Goal: Task Accomplishment & Management: Manage account settings

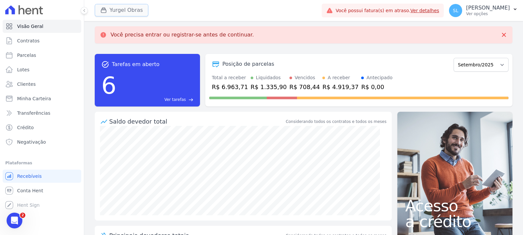
click at [128, 16] on button "Yurgel Obras" at bounding box center [122, 10] width 54 height 12
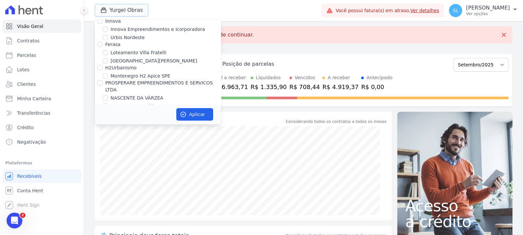
scroll to position [230, 0]
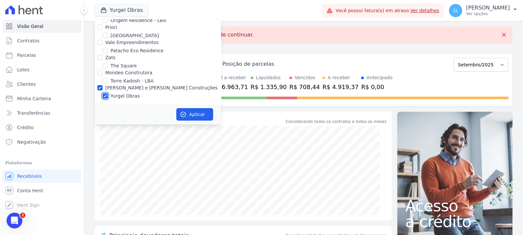
click at [103, 93] on input "Yurgel Obras" at bounding box center [105, 95] width 5 height 5
checkbox input "false"
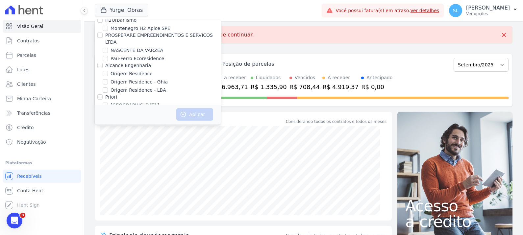
scroll to position [148, 0]
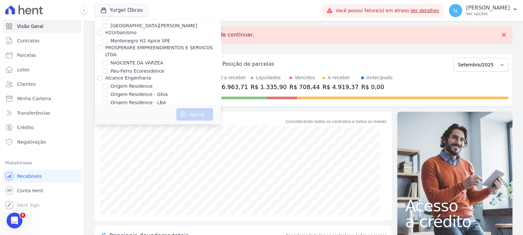
click at [109, 38] on div "Montenegro H2 Apice SPE" at bounding box center [158, 40] width 126 height 7
click at [109, 41] on div "Montenegro H2 Apice SPE" at bounding box center [158, 40] width 126 height 7
click at [106, 39] on input "Montenegro H2 Apice SPE" at bounding box center [105, 40] width 5 height 5
checkbox input "true"
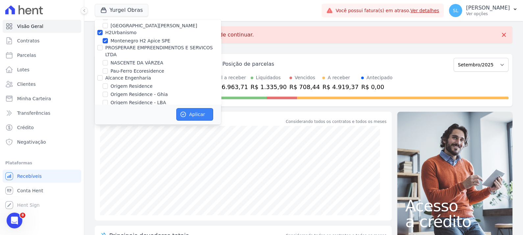
click at [201, 111] on button "Aplicar" at bounding box center [194, 114] width 37 height 12
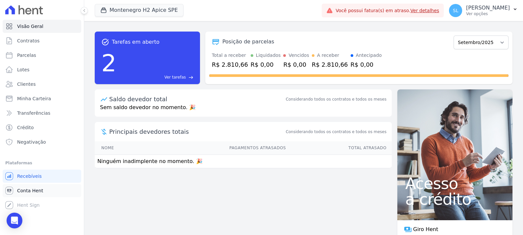
click at [27, 189] on span "Conta Hent" at bounding box center [30, 190] width 26 height 7
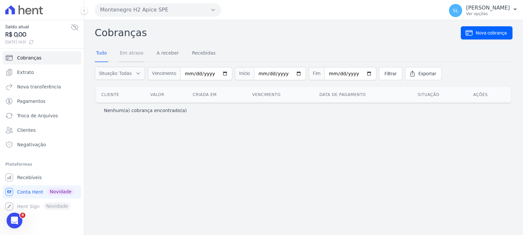
click at [133, 53] on link "Em atraso" at bounding box center [132, 53] width 26 height 17
click at [168, 52] on link "A receber" at bounding box center [167, 53] width 25 height 17
click at [202, 52] on link "Recebidas" at bounding box center [204, 53] width 26 height 17
click at [49, 180] on link "Recebíveis" at bounding box center [42, 177] width 79 height 13
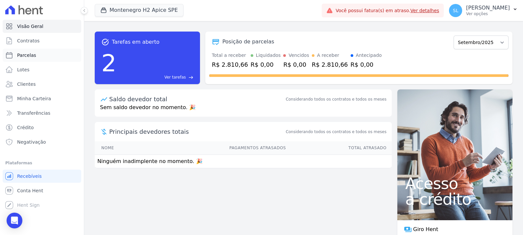
click at [53, 56] on link "Parcelas" at bounding box center [42, 55] width 79 height 13
select select
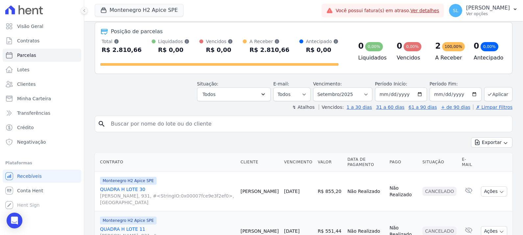
scroll to position [41, 0]
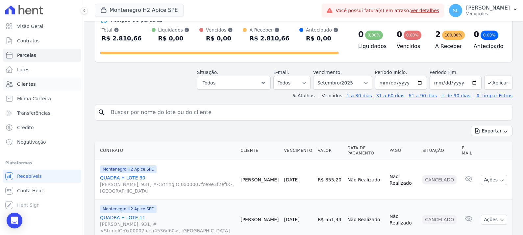
click at [52, 84] on link "Clientes" at bounding box center [42, 84] width 79 height 13
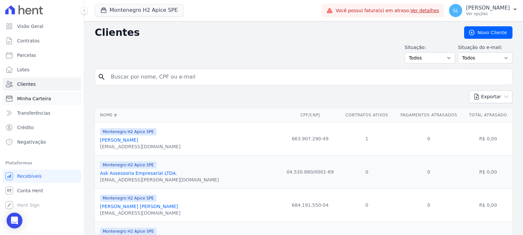
click at [54, 98] on link "Minha Carteira" at bounding box center [42, 98] width 79 height 13
